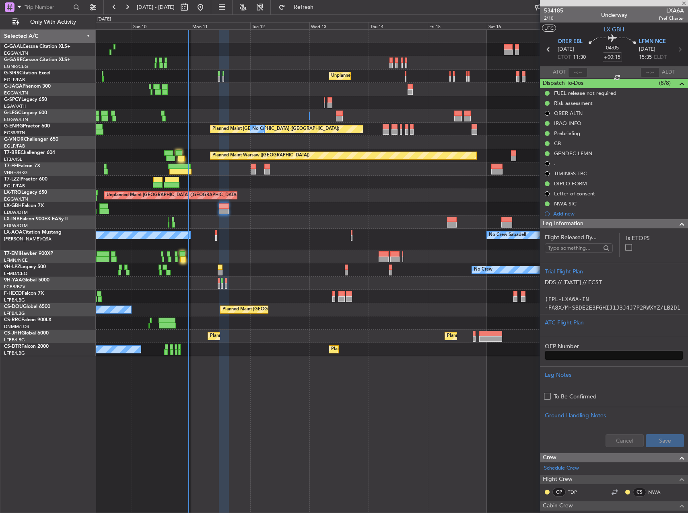
scroll to position [322, 0]
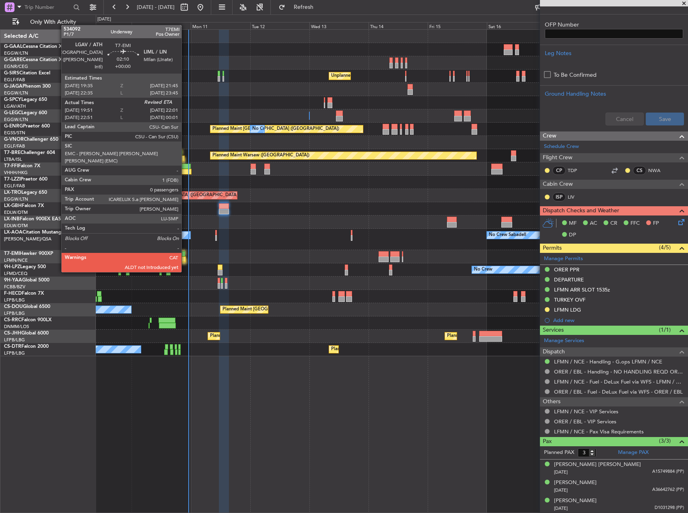
click at [185, 257] on div at bounding box center [183, 260] width 6 height 6
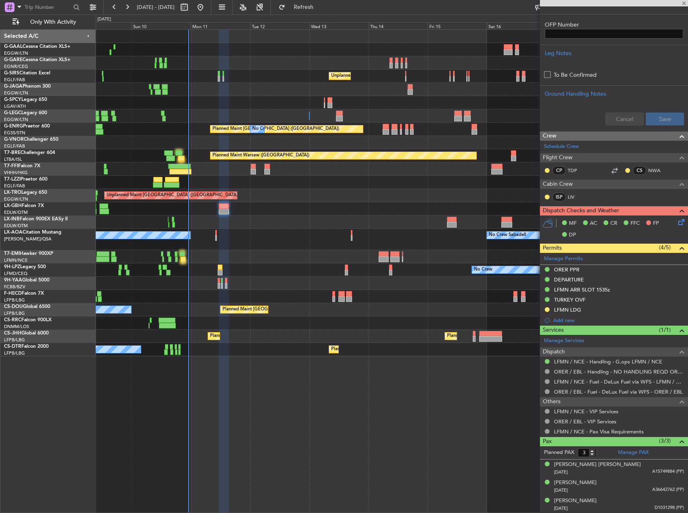
type input "19:51"
type input "0"
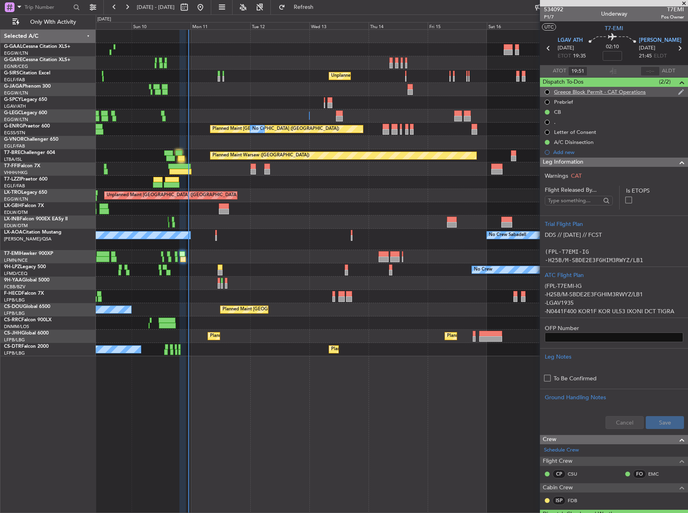
scroll to position [0, 0]
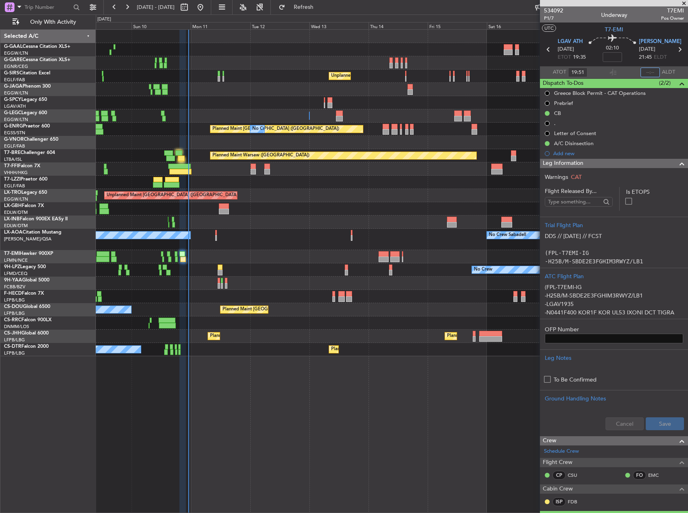
click at [647, 69] on input "text" at bounding box center [650, 73] width 19 height 10
type input "22:00"
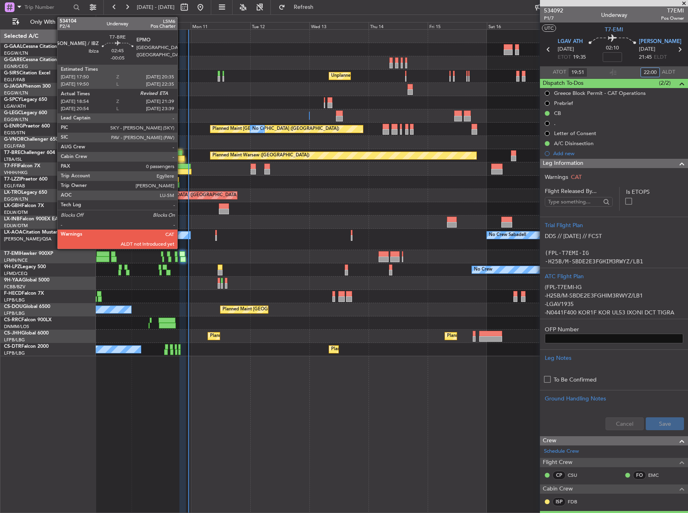
click at [181, 155] on div at bounding box center [178, 153] width 7 height 6
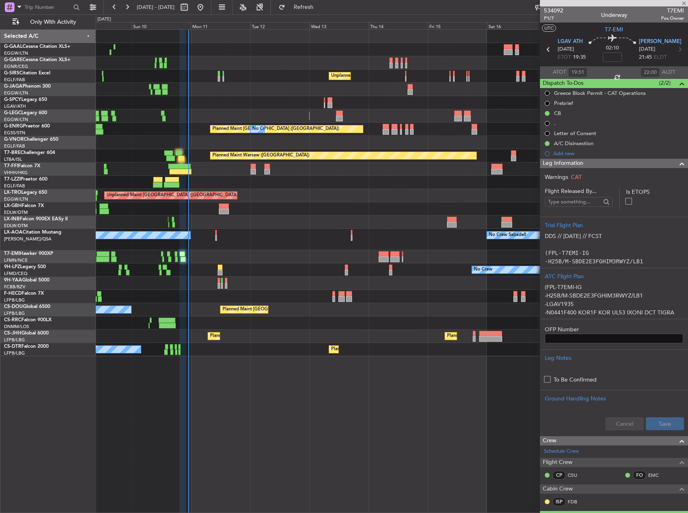
type input "-00:05"
type input "18:54"
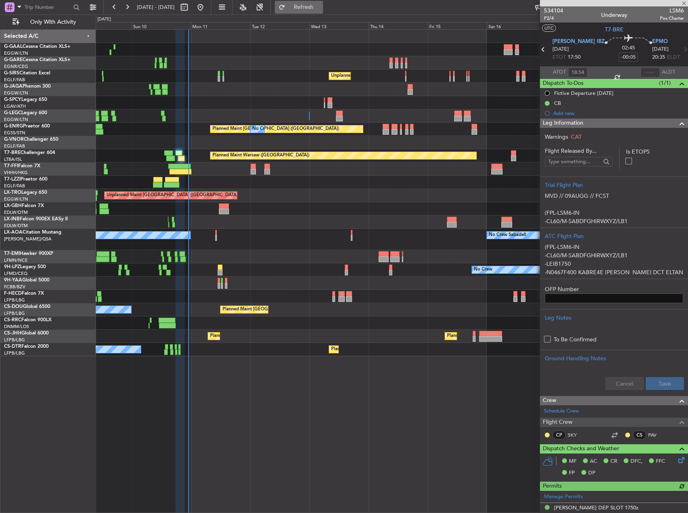
click at [321, 6] on span "Refresh" at bounding box center [304, 7] width 34 height 6
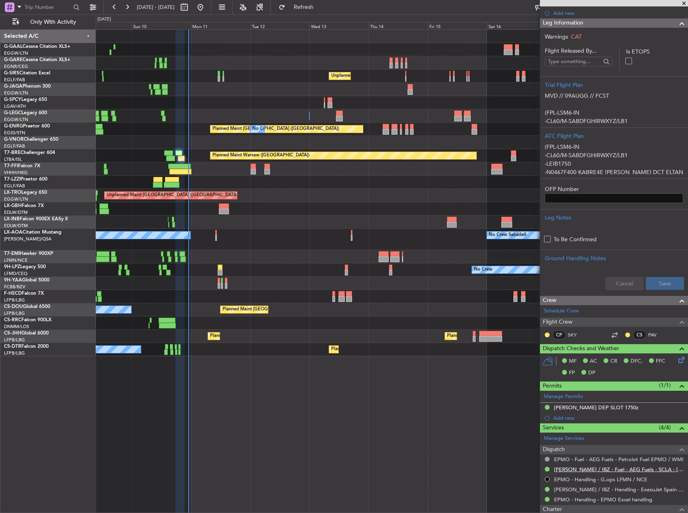
scroll to position [184, 0]
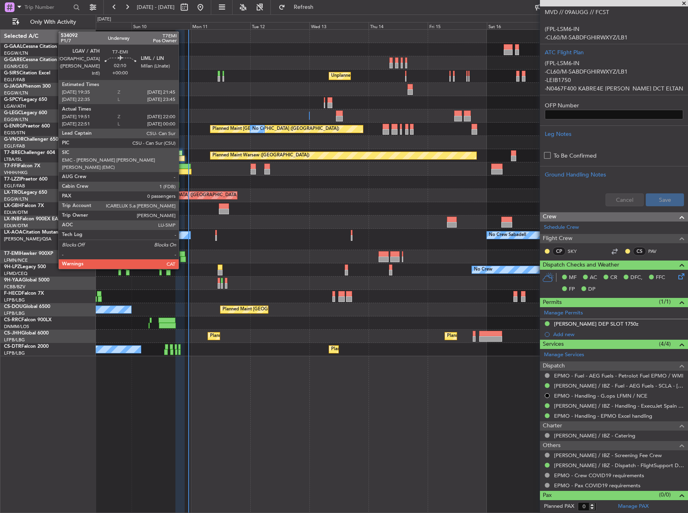
click at [182, 254] on div at bounding box center [182, 254] width 6 height 6
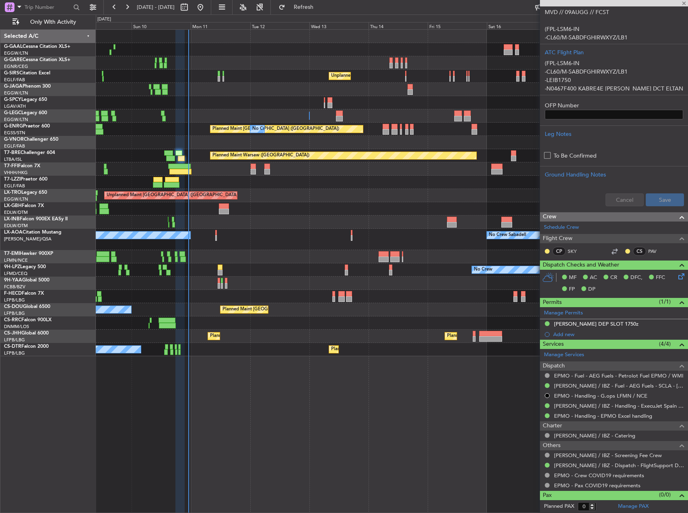
type input "19:51"
type input "22:00"
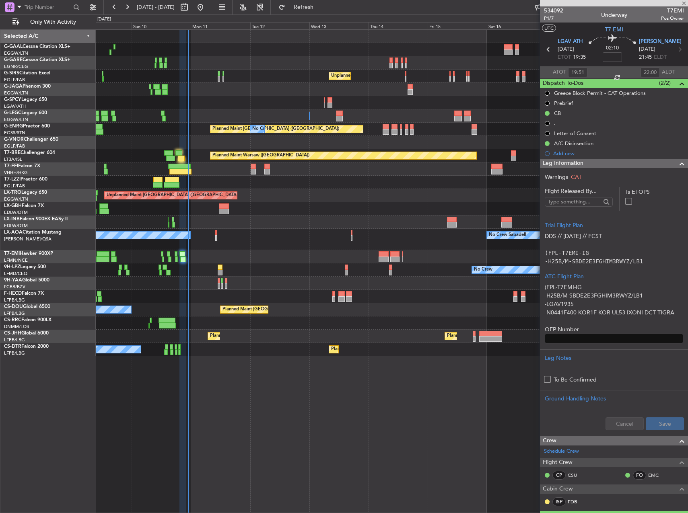
scroll to position [201, 0]
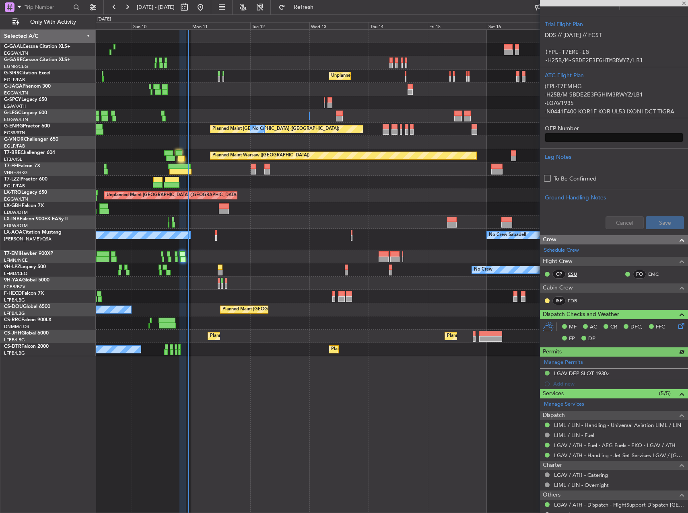
click at [573, 275] on link "CSU" at bounding box center [577, 274] width 18 height 7
